Goal: Find specific page/section: Find specific page/section

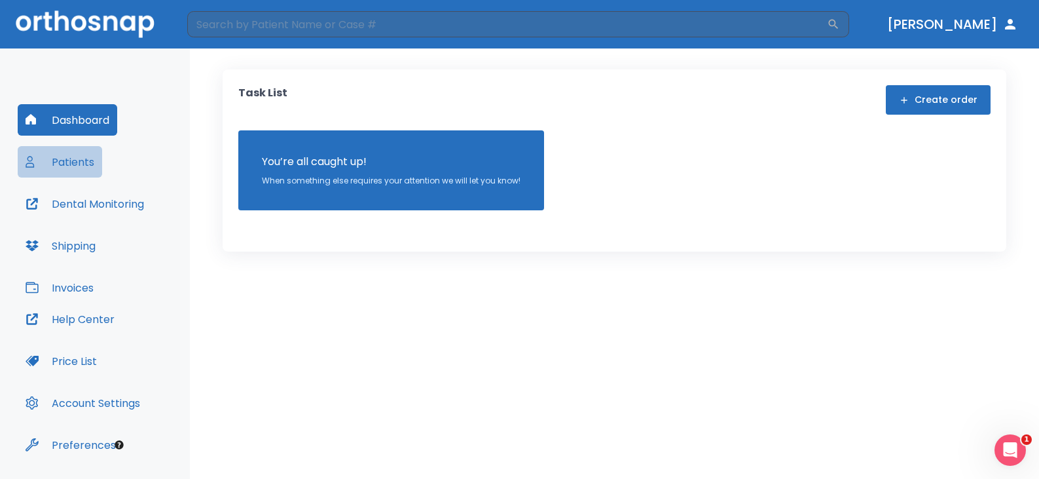
click at [67, 167] on button "Patients" at bounding box center [60, 161] width 84 height 31
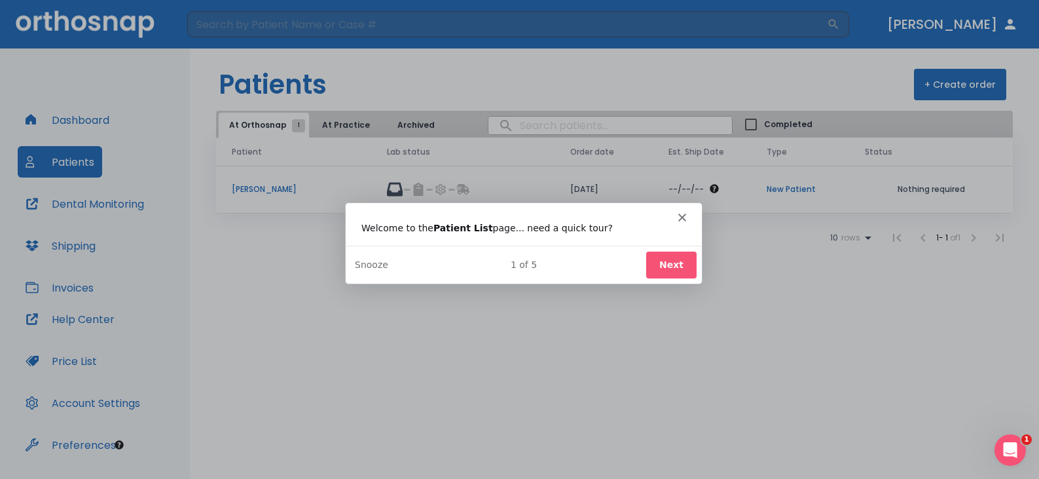
click at [661, 269] on button "Next" at bounding box center [670, 264] width 50 height 27
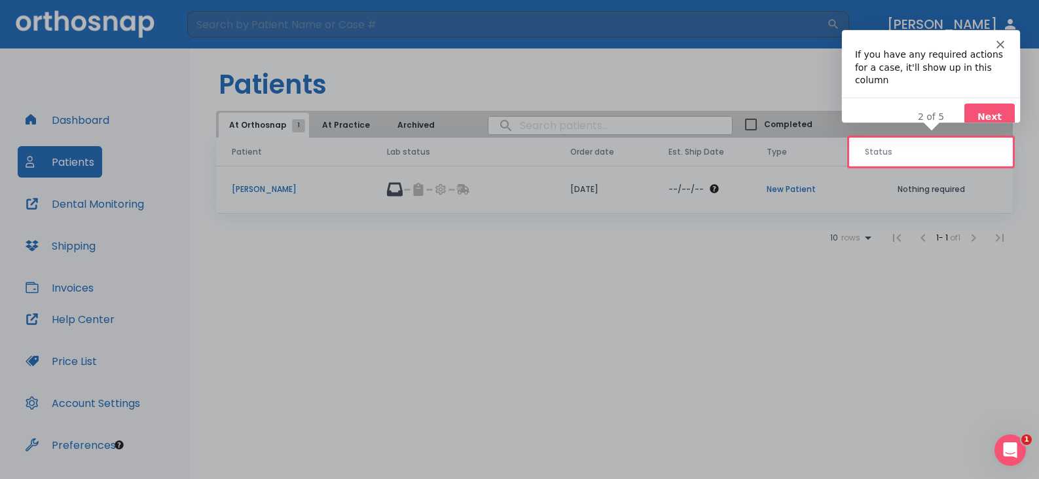
click at [1009, 103] on button "Next" at bounding box center [989, 116] width 50 height 27
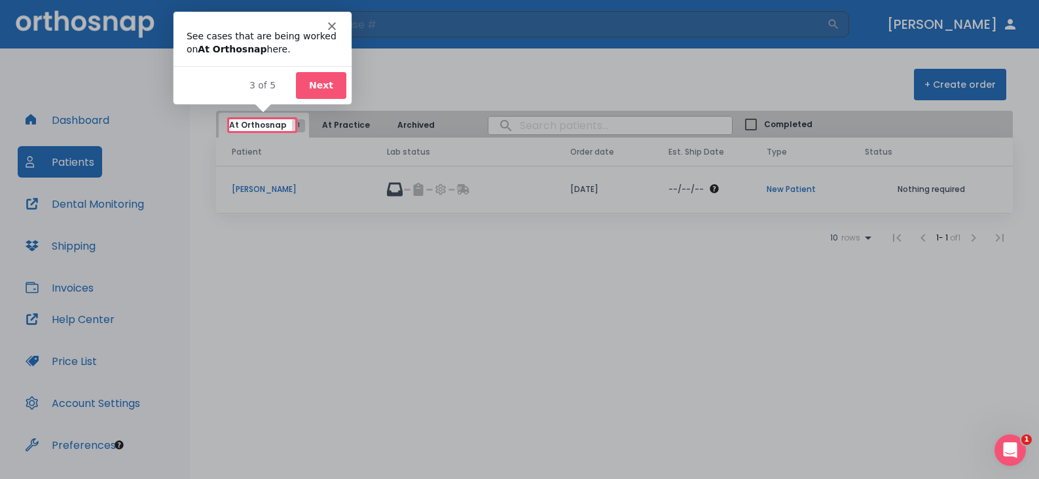
click at [322, 81] on button "Next" at bounding box center [320, 84] width 50 height 27
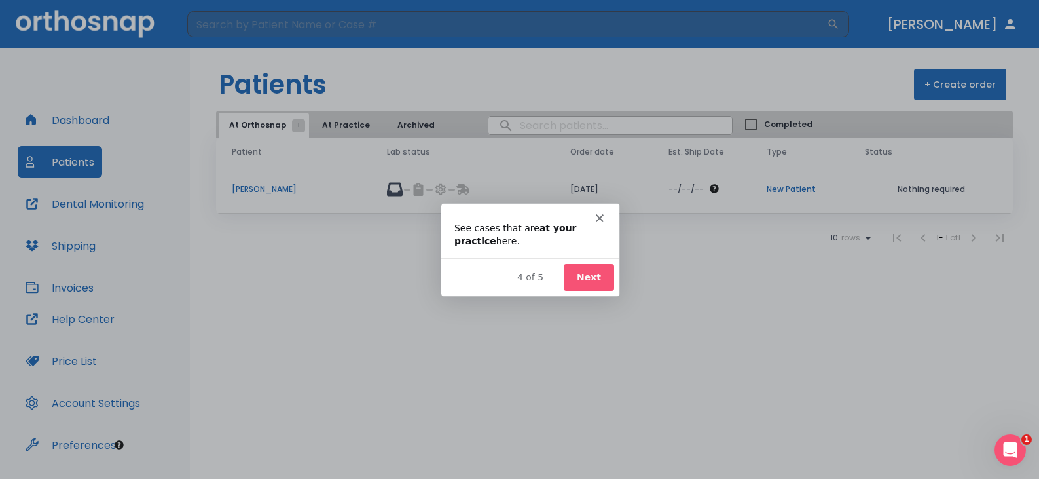
click at [588, 278] on button "Next" at bounding box center [587, 275] width 50 height 27
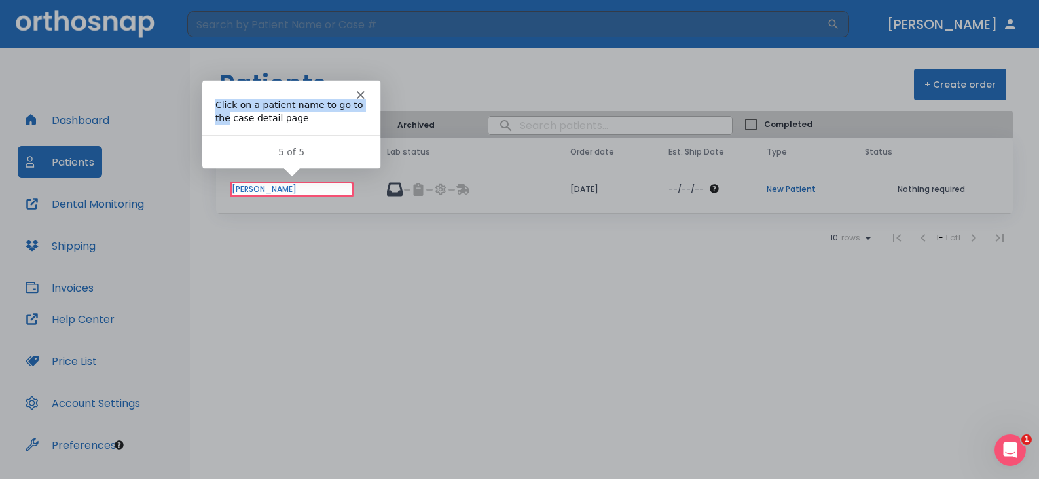
drag, startPoint x: 358, startPoint y: 93, endPoint x: 363, endPoint y: 98, distance: 7.0
click at [364, 98] on div "Click on a patient name to go to the case detail page 5 of 5" at bounding box center [291, 124] width 178 height 88
click at [358, 92] on polygon "Close" at bounding box center [360, 94] width 8 height 8
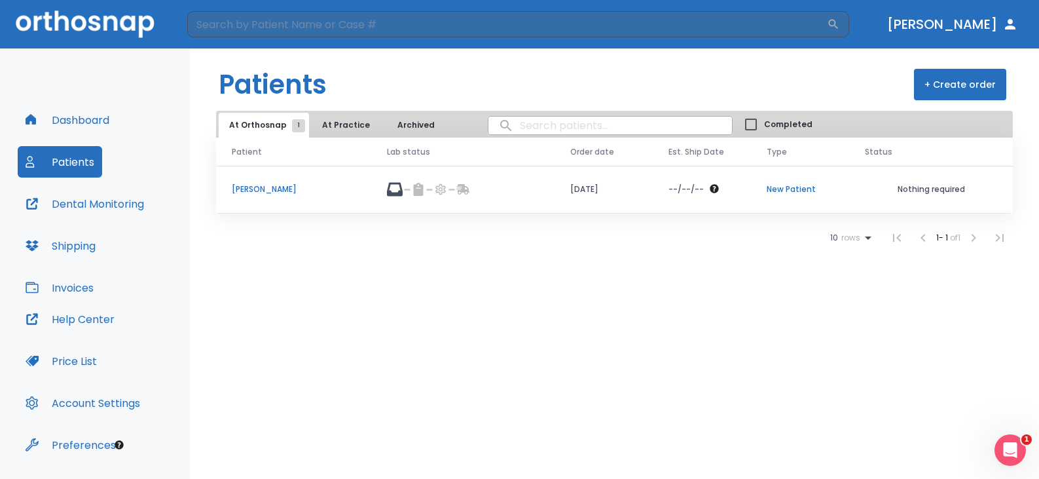
click at [485, 184] on div at bounding box center [463, 189] width 152 height 16
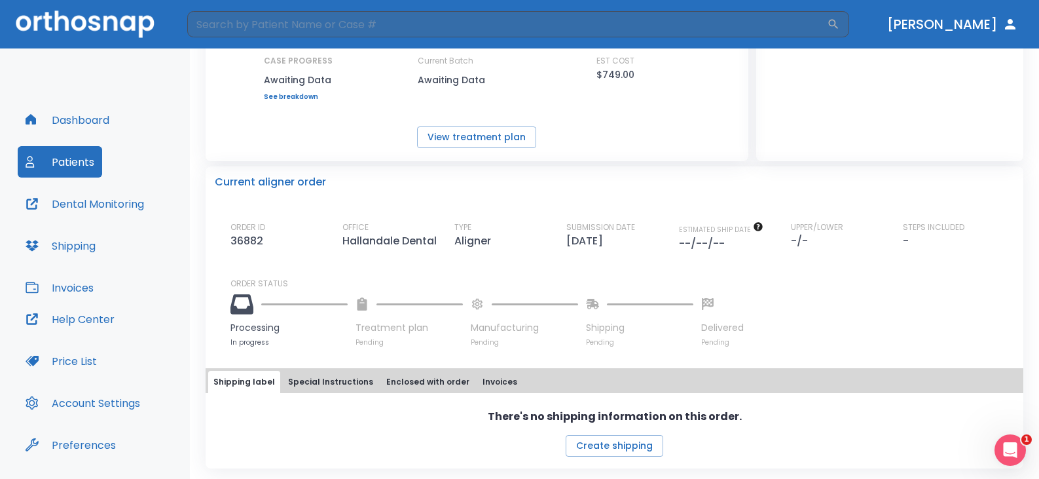
scroll to position [211, 0]
